Goal: Transaction & Acquisition: Purchase product/service

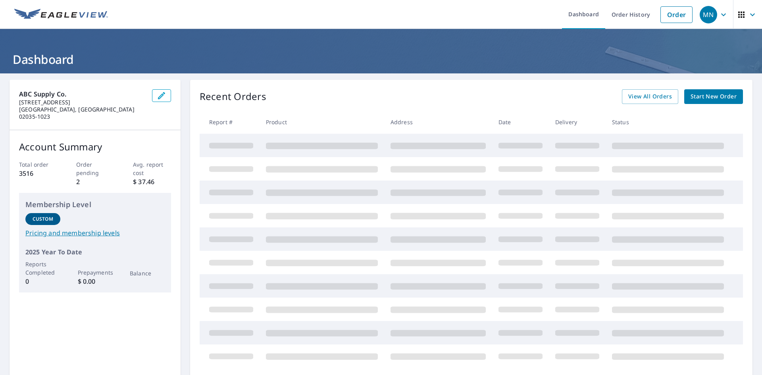
click at [699, 100] on span "Start New Order" at bounding box center [714, 97] width 46 height 10
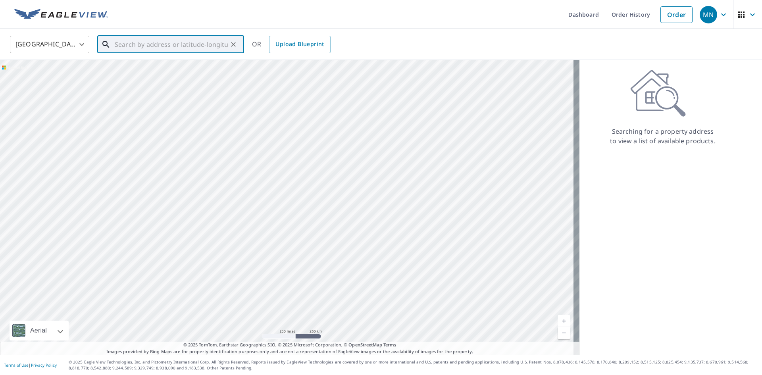
click at [213, 43] on input "text" at bounding box center [171, 44] width 113 height 22
click at [170, 73] on p "[GEOGRAPHIC_DATA]" at bounding box center [175, 76] width 125 height 8
type input "[STREET_ADDRESS]"
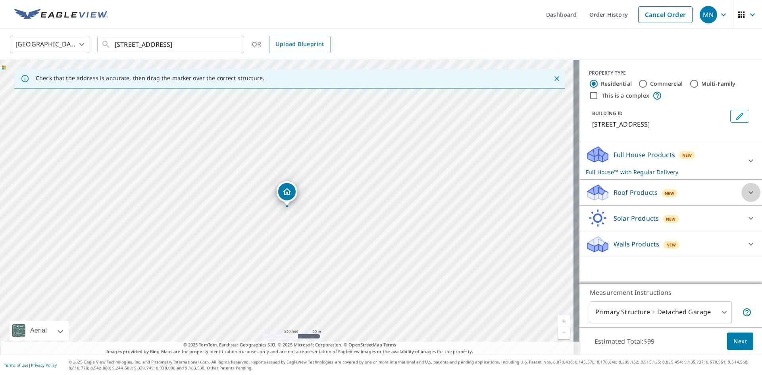
click at [746, 190] on icon at bounding box center [751, 193] width 10 height 10
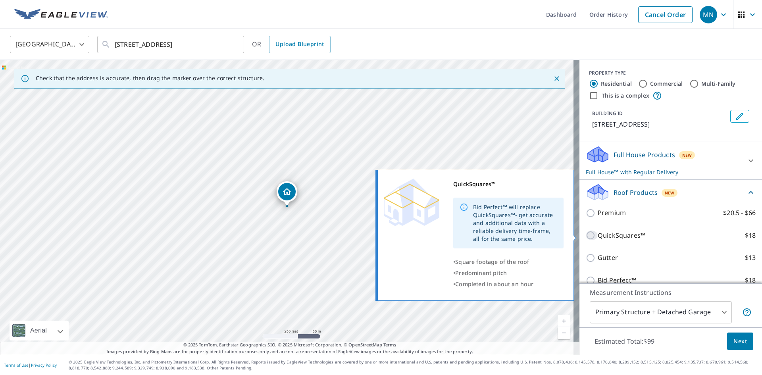
click at [586, 235] on input "QuickSquares™ $18" at bounding box center [592, 236] width 12 height 10
checkbox input "true"
checkbox input "false"
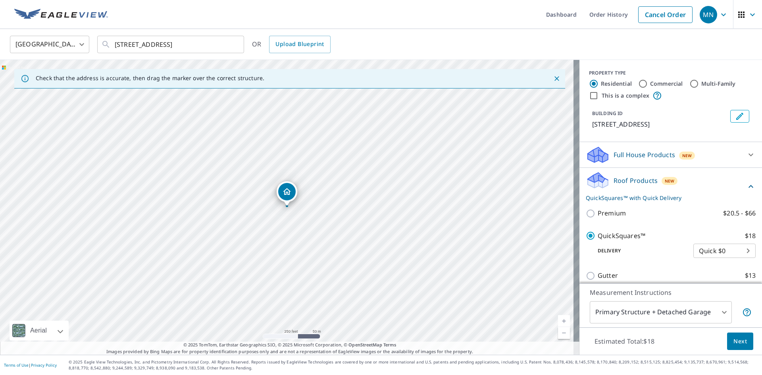
click at [733, 338] on span "Next" at bounding box center [739, 342] width 13 height 10
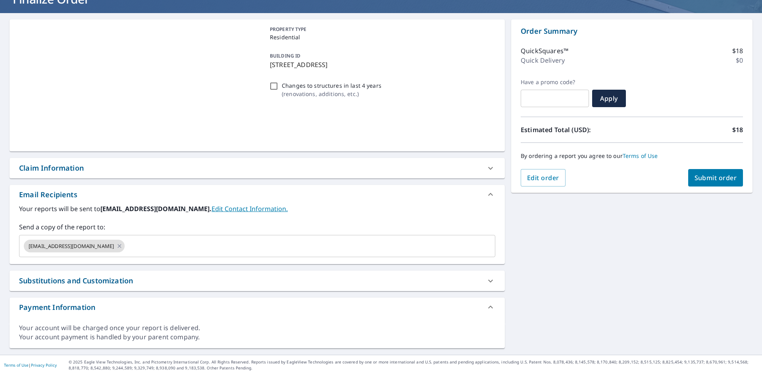
scroll to position [60, 0]
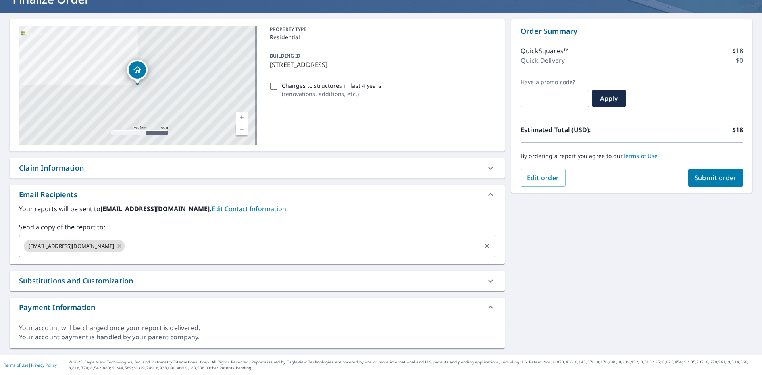
click at [216, 245] on input "text" at bounding box center [303, 246] width 354 height 15
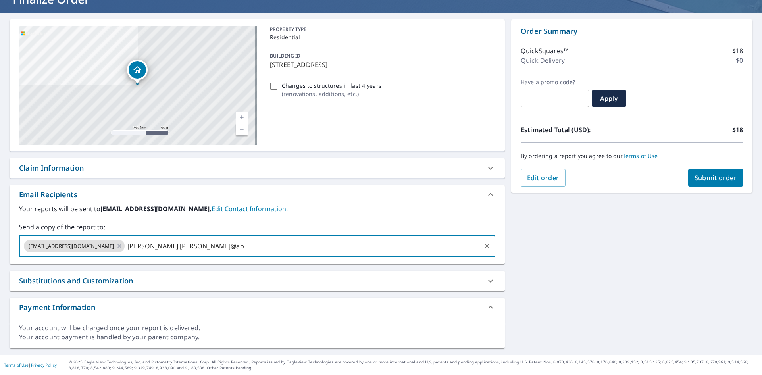
type input "[PERSON_NAME].[PERSON_NAME]@abc"
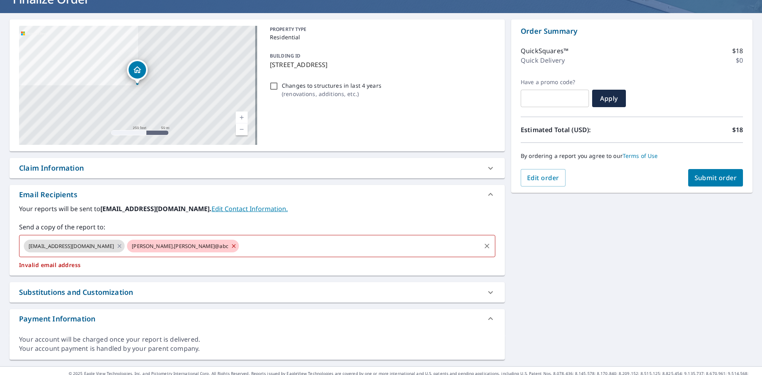
type input "s"
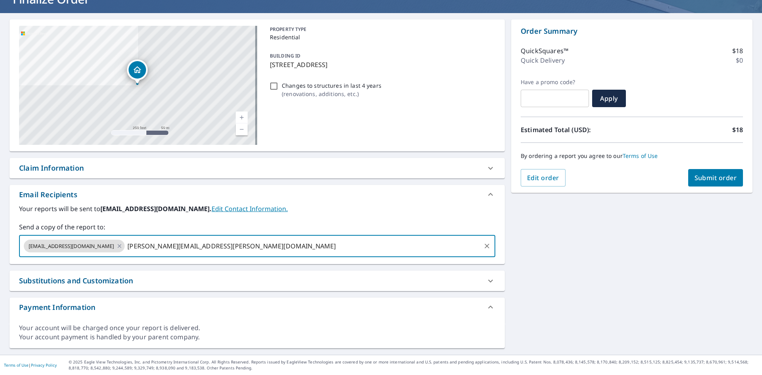
type input "[PERSON_NAME][EMAIL_ADDRESS][PERSON_NAME][DOMAIN_NAME]"
click at [715, 171] on button "Submit order" at bounding box center [715, 177] width 55 height 17
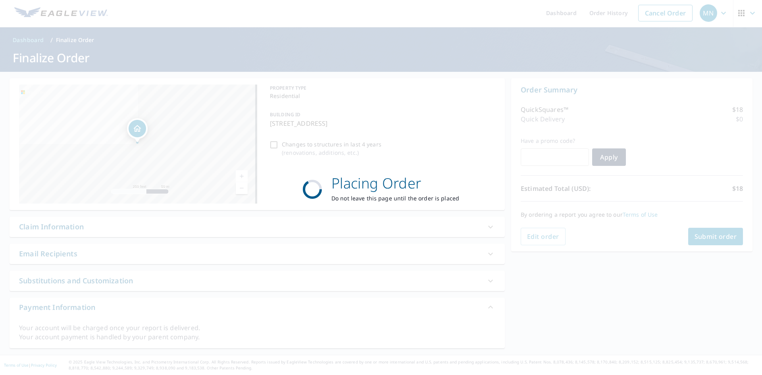
scroll to position [2, 0]
